Goal: Task Accomplishment & Management: Complete application form

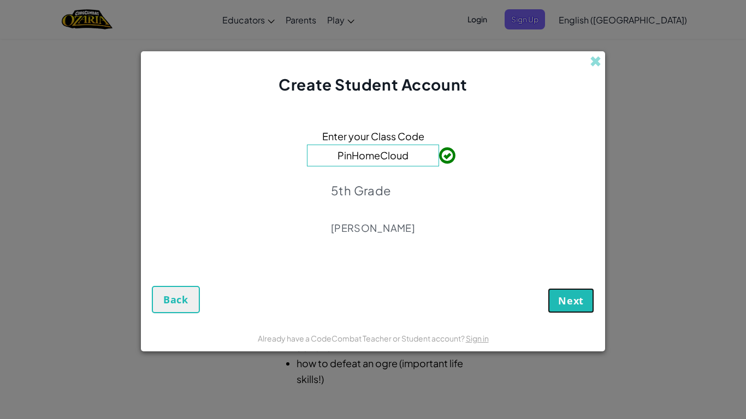
click at [578, 309] on button "Next" at bounding box center [571, 300] width 46 height 25
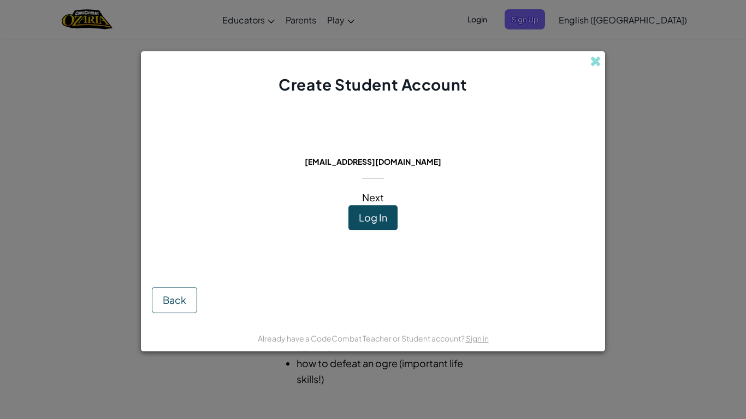
click at [380, 215] on span "Log In" at bounding box center [373, 217] width 28 height 13
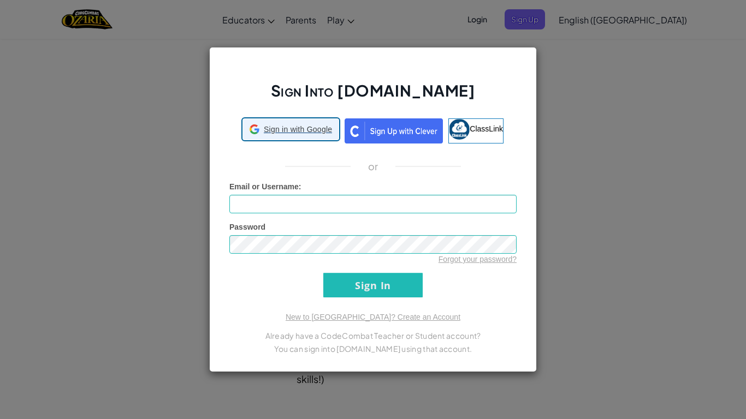
click at [317, 140] on div "Sign in with Google Sign in with Google. Opens in new tab" at bounding box center [290, 129] width 97 height 22
